Goal: Find specific page/section: Find specific page/section

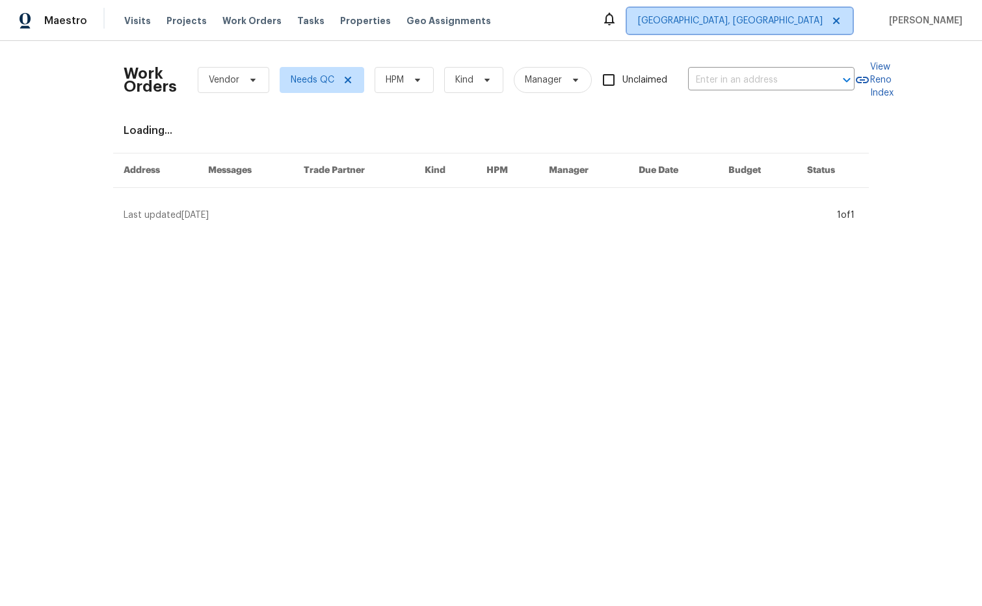
click at [813, 19] on span "[GEOGRAPHIC_DATA], [GEOGRAPHIC_DATA]" at bounding box center [730, 20] width 185 height 13
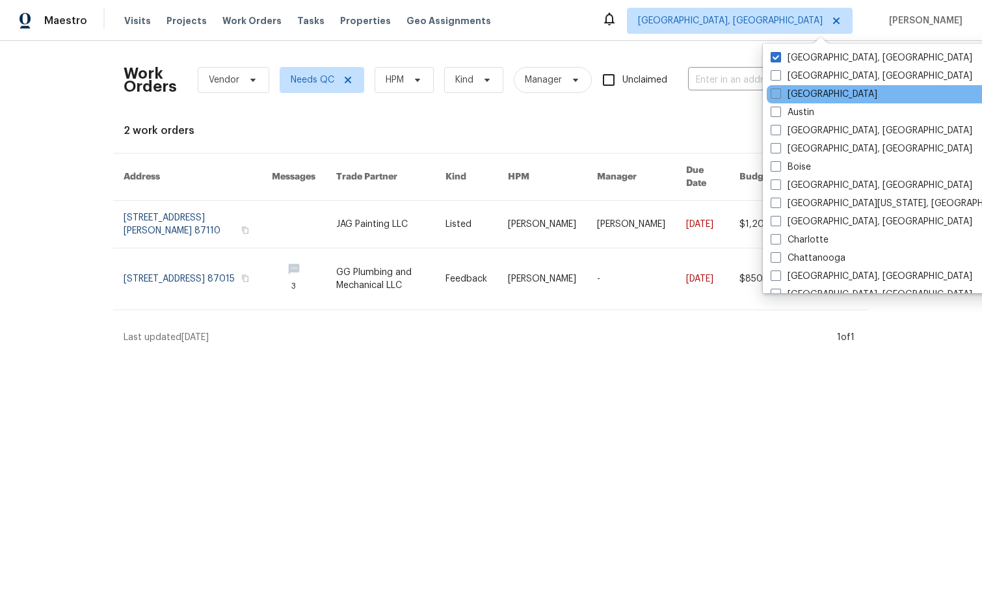
click at [825, 90] on div "[GEOGRAPHIC_DATA]" at bounding box center [897, 94] width 262 height 18
drag, startPoint x: 779, startPoint y: 93, endPoint x: 776, endPoint y: 85, distance: 8.2
click at [779, 93] on span at bounding box center [775, 93] width 10 height 10
click at [779, 93] on input "[GEOGRAPHIC_DATA]" at bounding box center [774, 92] width 8 height 8
checkbox input "true"
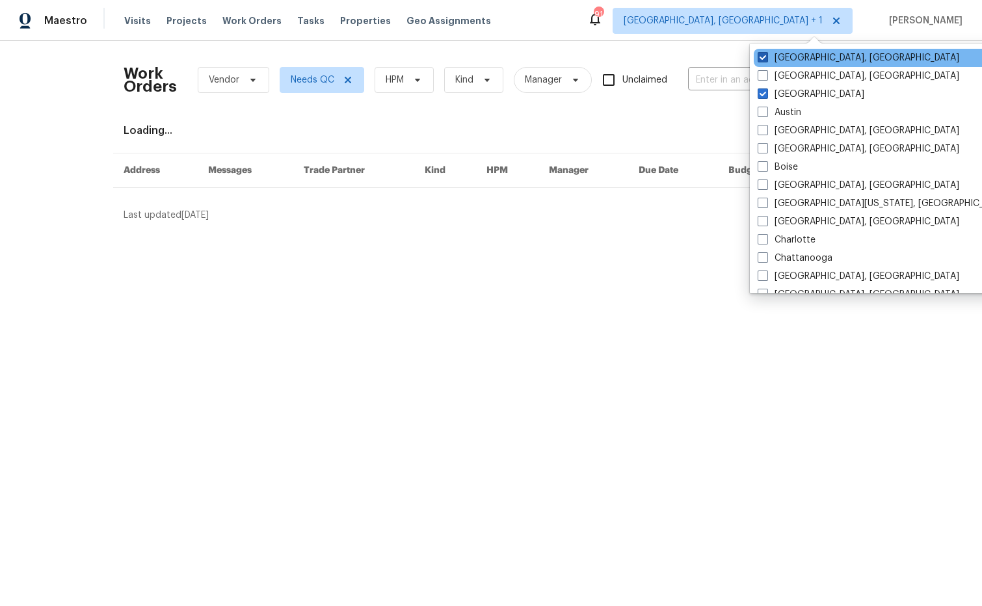
click at [762, 59] on span at bounding box center [762, 57] width 10 height 10
click at [762, 59] on input "[GEOGRAPHIC_DATA], [GEOGRAPHIC_DATA]" at bounding box center [761, 55] width 8 height 8
checkbox input "false"
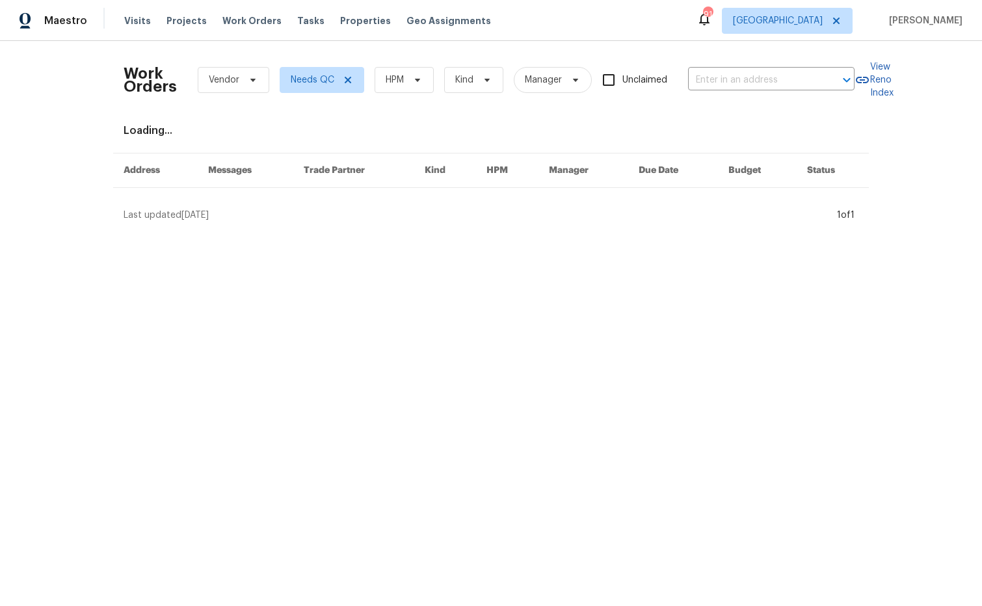
click at [601, 37] on div "Maestro Visits Projects Work Orders Tasks Properties Geo Assignments 91 [GEOGRA…" at bounding box center [491, 20] width 982 height 41
click at [297, 23] on span "Tasks" at bounding box center [310, 20] width 27 height 9
